Goal: Task Accomplishment & Management: Use online tool/utility

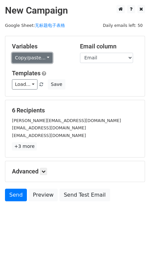
click at [29, 59] on link "Copy/paste..." at bounding box center [32, 58] width 41 height 10
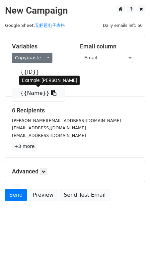
click at [32, 94] on link "{{Name}}" at bounding box center [38, 93] width 52 height 11
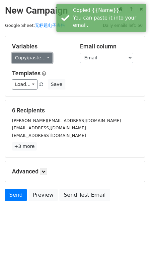
click at [42, 58] on link "Copy/paste..." at bounding box center [32, 58] width 41 height 10
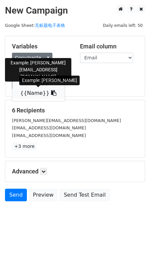
drag, startPoint x: 33, startPoint y: 85, endPoint x: 33, endPoint y: 93, distance: 8.0
click at [33, 93] on div "{{ID}} {{Email}} {{Name}}" at bounding box center [38, 83] width 53 height 38
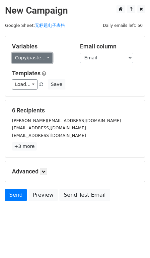
click at [41, 57] on link "Copy/paste..." at bounding box center [32, 58] width 41 height 10
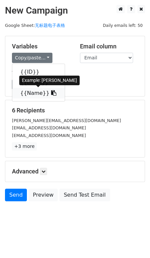
click at [34, 92] on link "{{Name}}" at bounding box center [38, 93] width 52 height 11
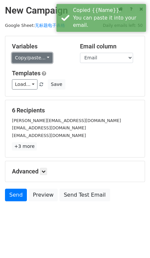
click at [44, 59] on link "Copy/paste..." at bounding box center [32, 58] width 41 height 10
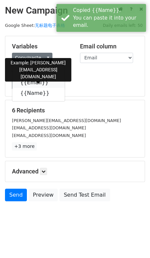
click at [33, 83] on link "{{Email}}" at bounding box center [38, 82] width 52 height 11
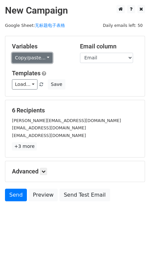
click at [46, 56] on link "Copy/paste..." at bounding box center [32, 58] width 41 height 10
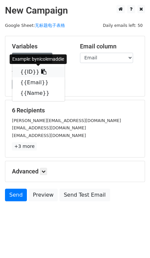
click at [30, 73] on link "{{ID}}" at bounding box center [38, 72] width 52 height 11
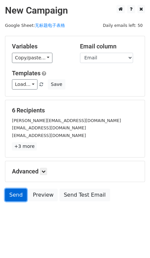
click at [17, 194] on link "Send" at bounding box center [16, 195] width 22 height 13
